Goal: Information Seeking & Learning: Learn about a topic

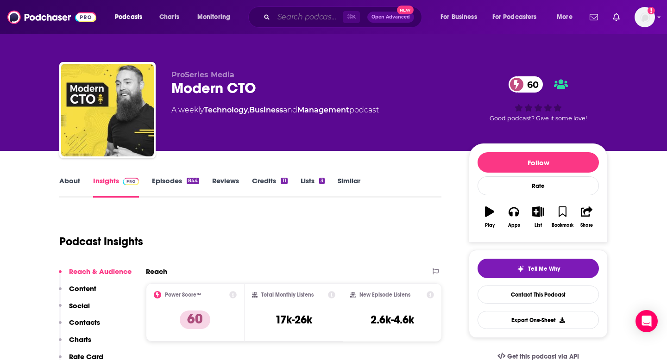
click at [291, 17] on input "Search podcasts, credits, & more..." at bounding box center [308, 17] width 69 height 15
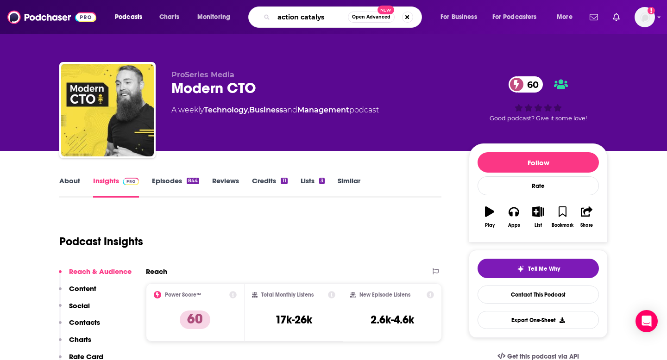
type input "action catalyst"
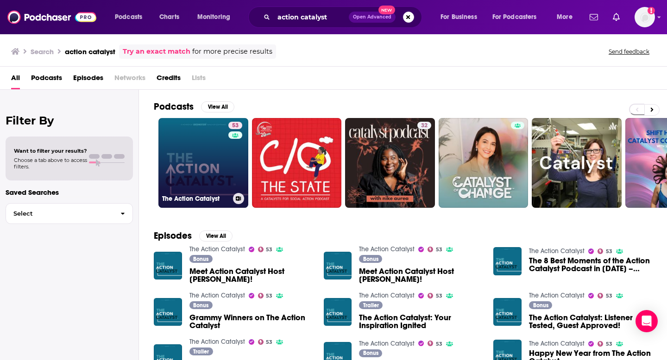
click at [189, 152] on link "53 The Action Catalyst" at bounding box center [203, 163] width 90 height 90
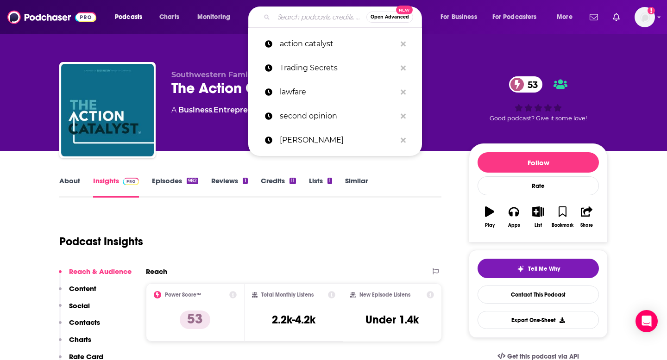
click at [304, 23] on input "Search podcasts, credits, & more..." at bounding box center [320, 17] width 93 height 15
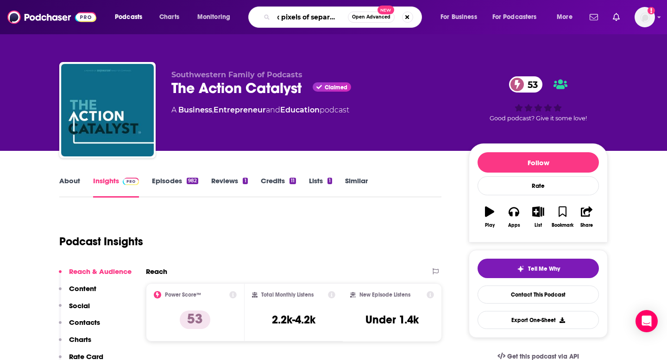
type input "six pixels of separation"
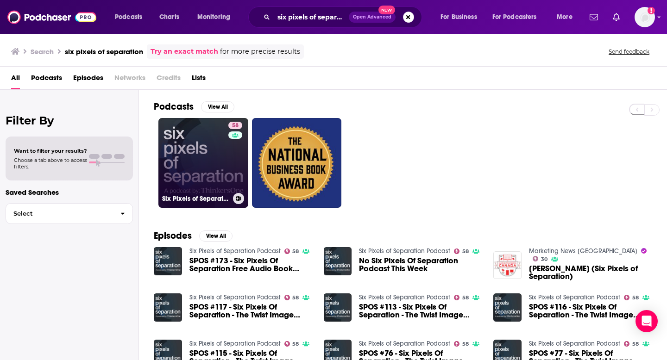
click at [208, 159] on link "58 Six Pixels of Separation Podcast" at bounding box center [203, 163] width 90 height 90
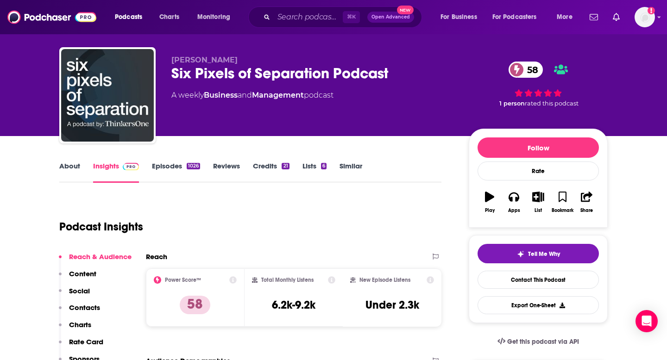
scroll to position [16, 0]
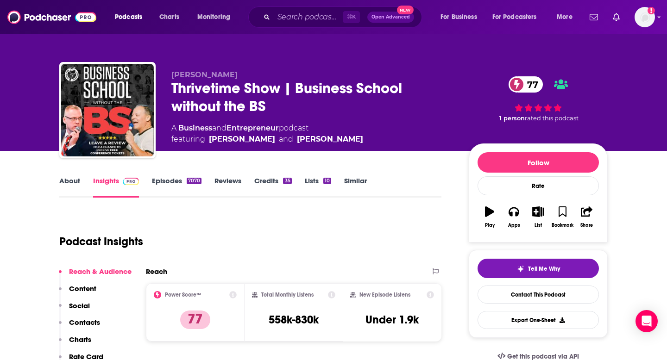
click at [296, 24] on div "⌘ K Open Advanced New" at bounding box center [335, 16] width 174 height 21
click at [293, 21] on input "Search podcasts, credits, & more..." at bounding box center [308, 17] width 69 height 15
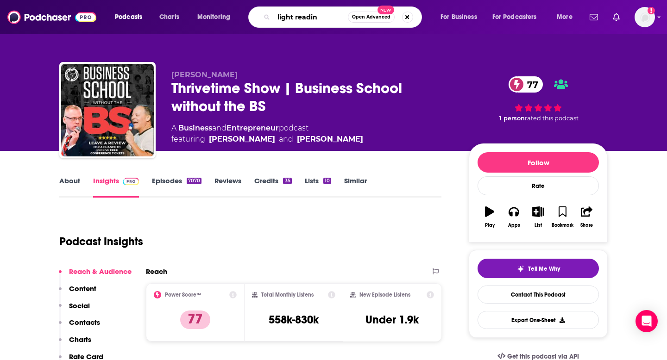
type input "light reading"
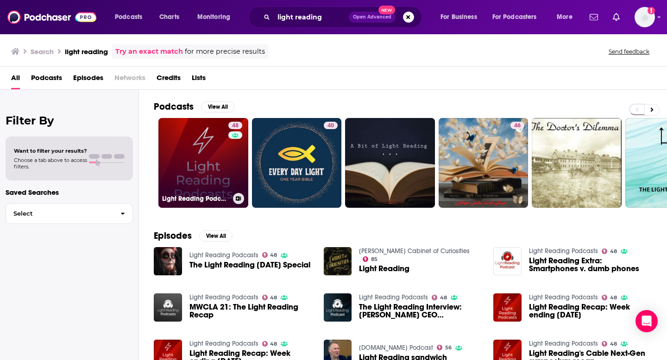
click at [200, 148] on link "48 Light Reading Podcasts" at bounding box center [203, 163] width 90 height 90
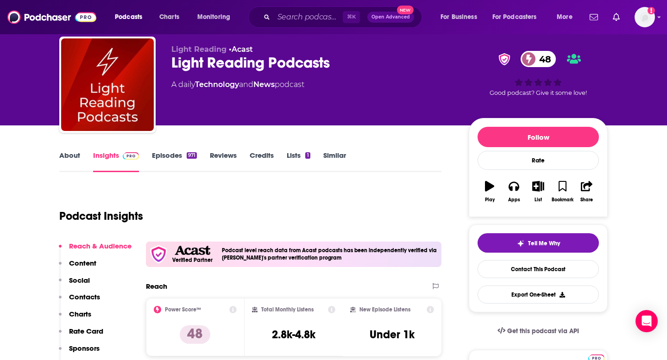
scroll to position [37, 0]
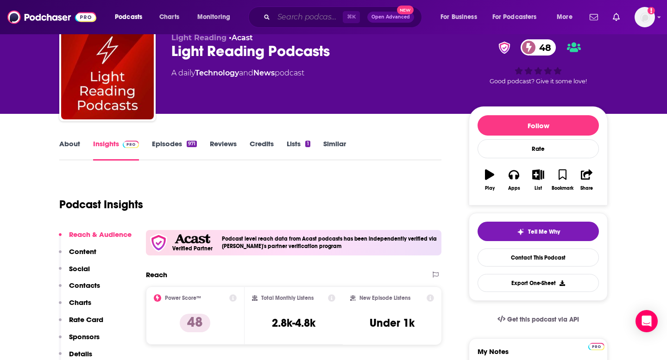
click at [303, 20] on input "Search podcasts, credits, & more..." at bounding box center [308, 17] width 69 height 15
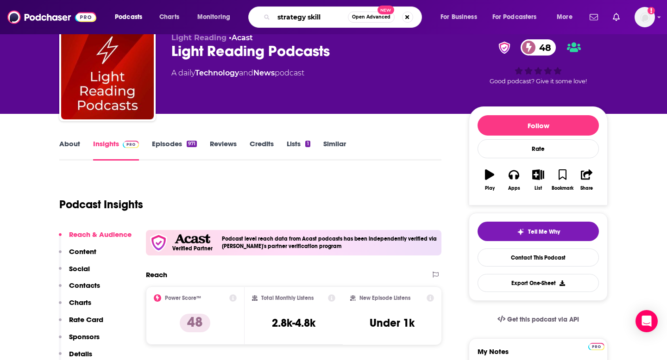
type input "strategy skills"
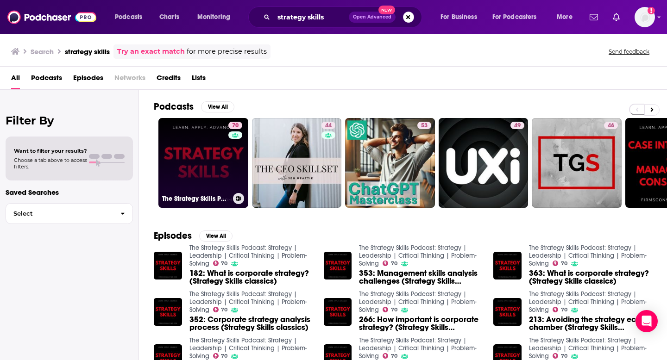
click at [188, 146] on link "70 The Strategy Skills Podcast: Strategy | Leadership | Critical Thinking | Pro…" at bounding box center [203, 163] width 90 height 90
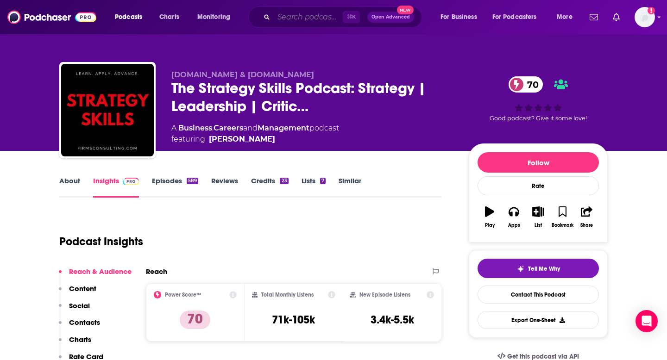
click at [313, 21] on input "Search podcasts, credits, & more..." at bounding box center [308, 17] width 69 height 15
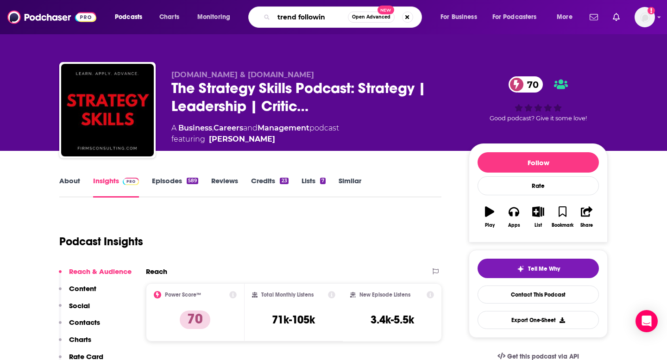
type input "trend following"
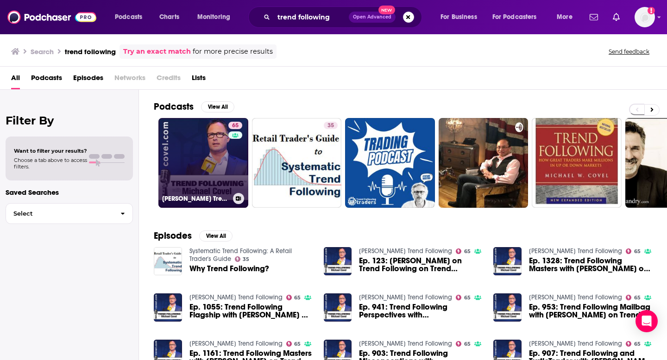
click at [206, 137] on link "65 [PERSON_NAME] Trend Following" at bounding box center [203, 163] width 90 height 90
